Goal: Transaction & Acquisition: Purchase product/service

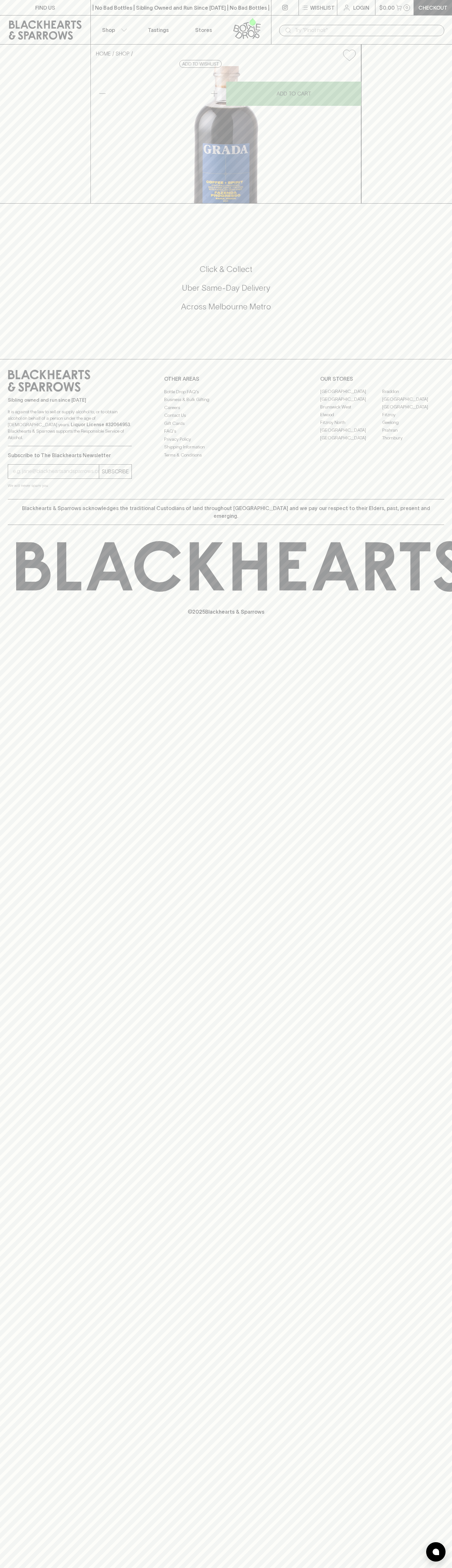
click at [217, 1] on div "| No Bad Bottles | Sibling Owned and Run Since [DATE] | No Bad Bottles | Siblin…" at bounding box center [180, 7] width 181 height 15
click at [318, 1567] on html "FIND US | No Bad Bottles | Sibling Owned and Run Since [DATE] | No Bad Bottles …" at bounding box center [226, 784] width 452 height 1568
click at [23, 203] on div "HOME SHOP Grada Coffee + Spirit $56.00 Add to wishlist No Further Discounts 1 A…" at bounding box center [226, 124] width 452 height 159
